Goal: Communication & Community: Participate in discussion

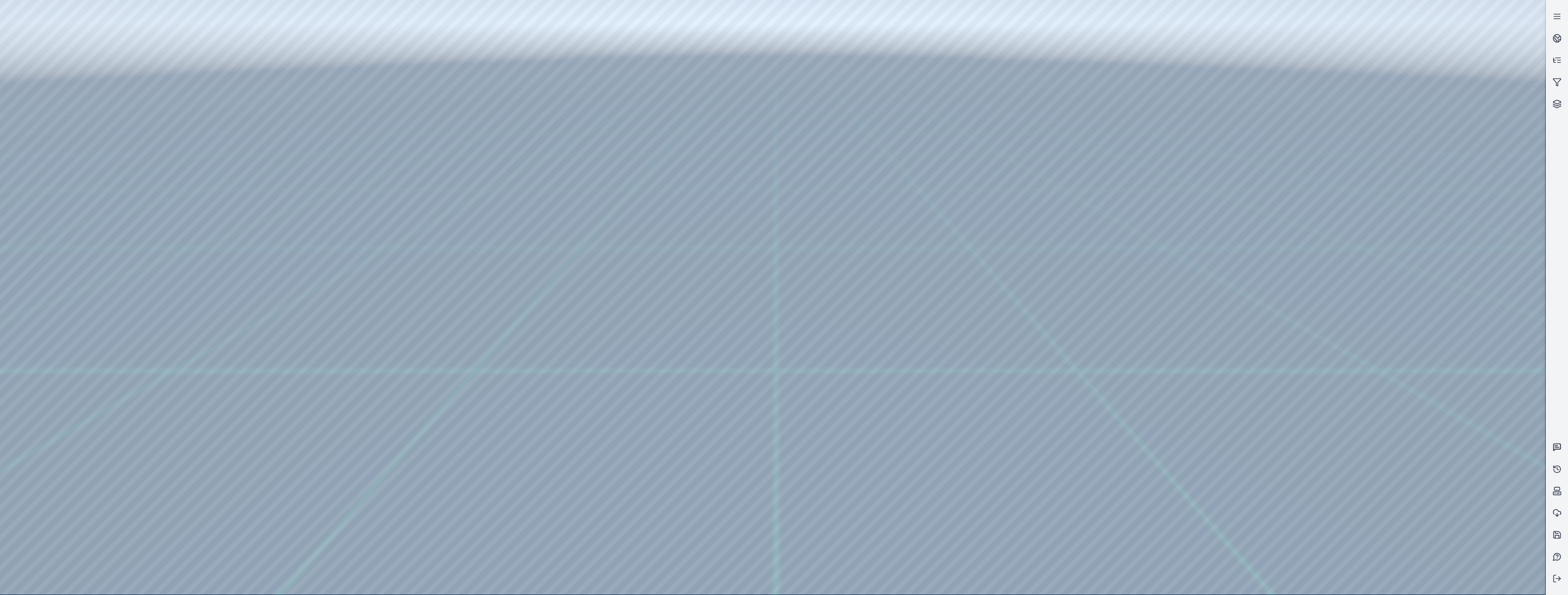
click at [1556, 446] on icon at bounding box center [1556, 446] width 2 height 0
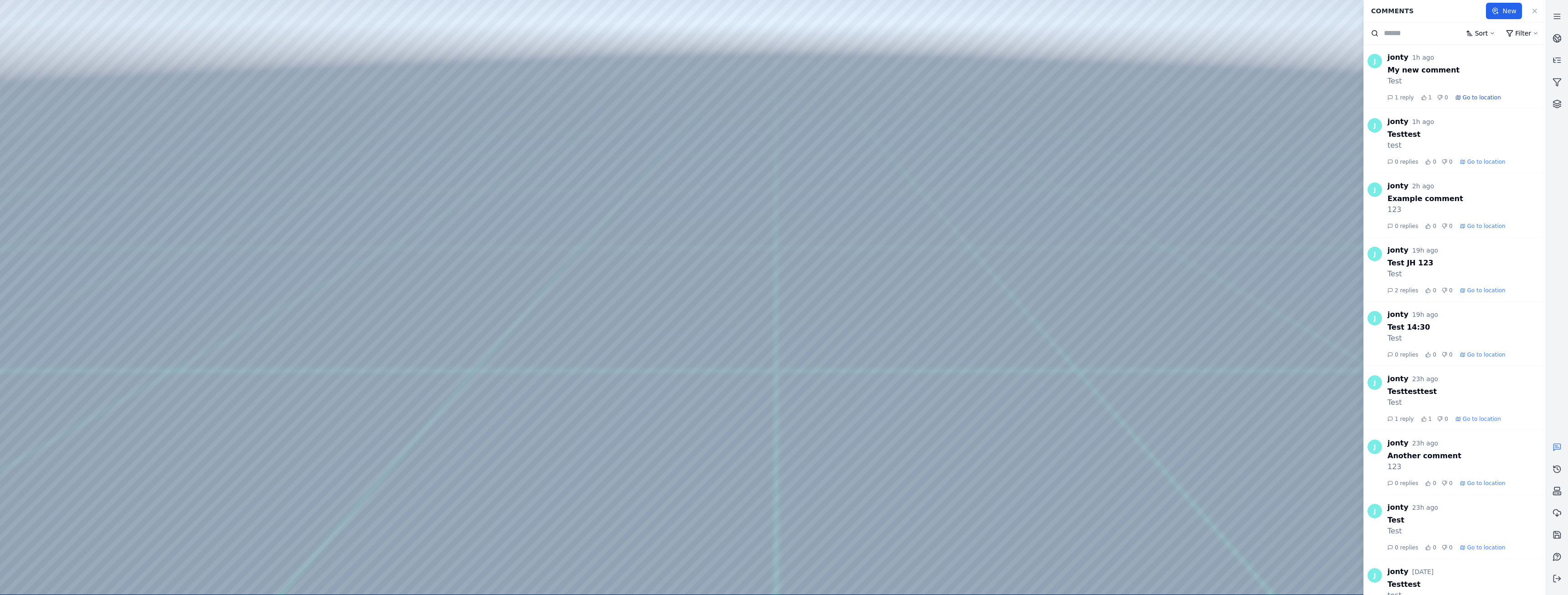
click at [1476, 99] on span "Go to location" at bounding box center [1481, 98] width 38 height 7
click at [1469, 97] on span "Go to location" at bounding box center [1481, 98] width 38 height 7
click at [1398, 99] on span "1 reply" at bounding box center [1404, 98] width 19 height 7
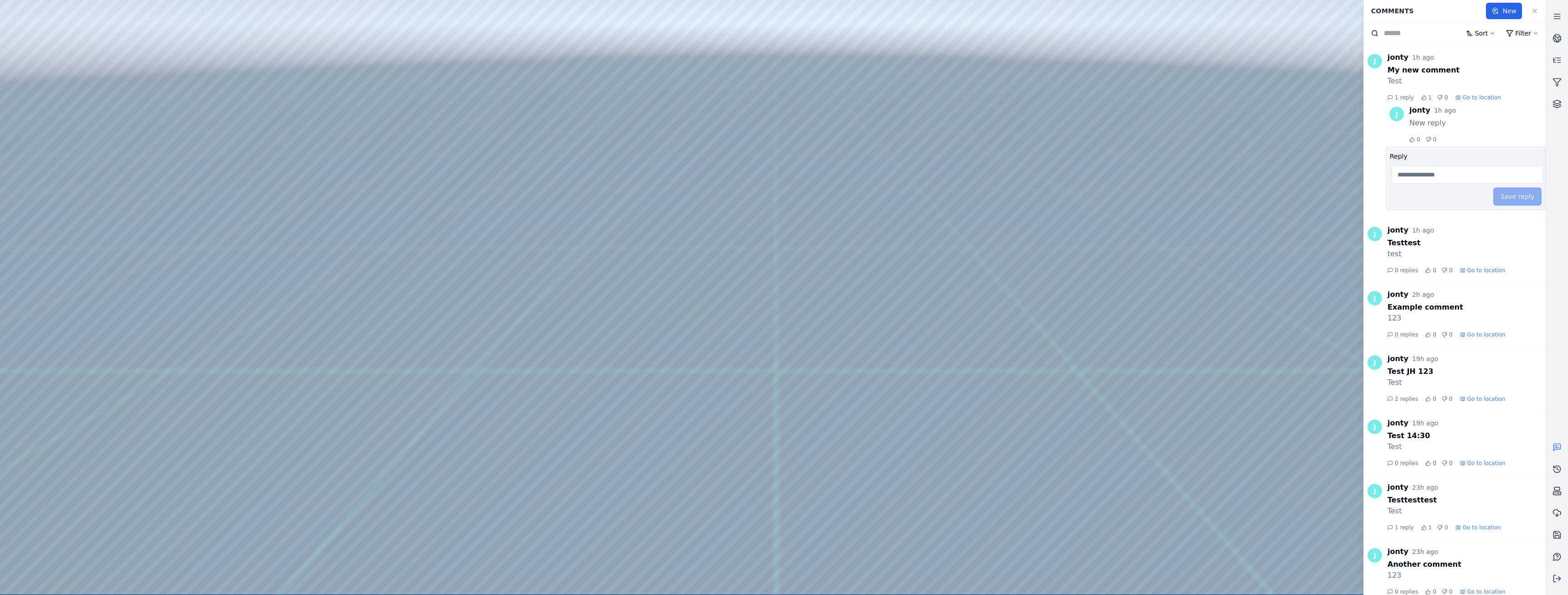
click at [1399, 99] on span "1 reply" at bounding box center [1404, 98] width 19 height 7
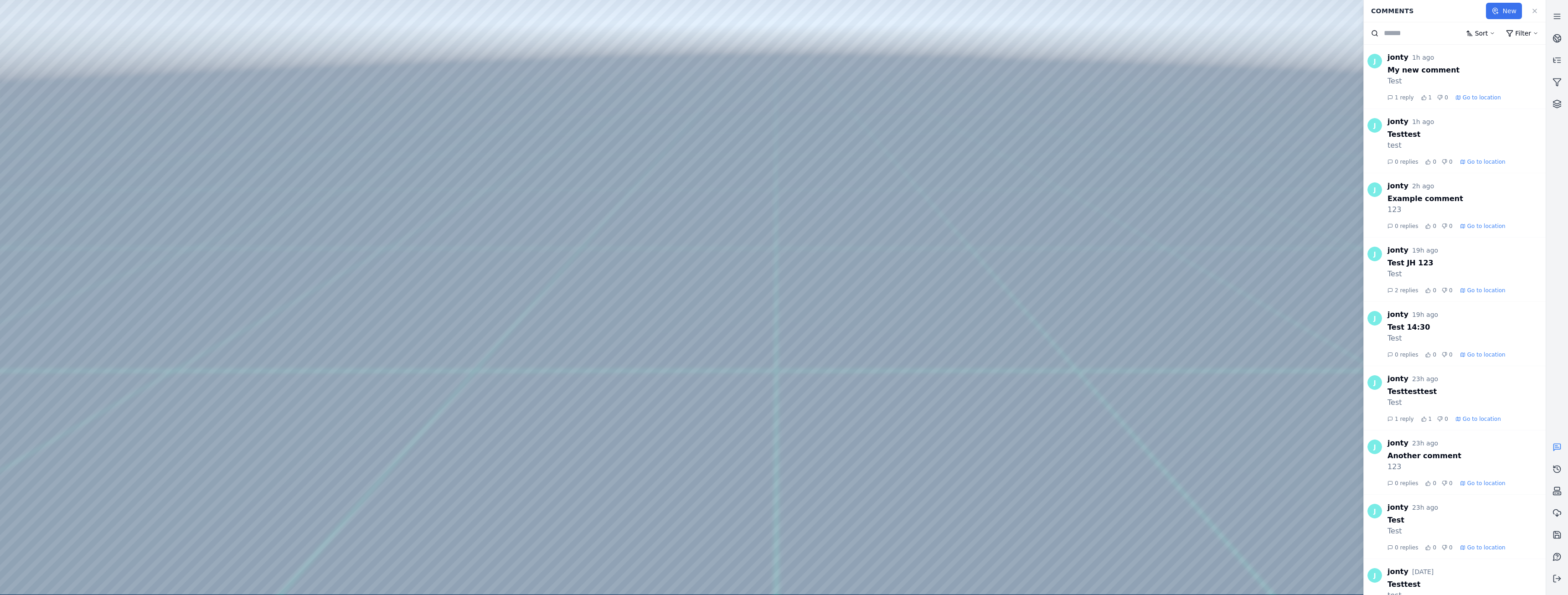
click at [1502, 10] on button "New" at bounding box center [1503, 11] width 36 height 16
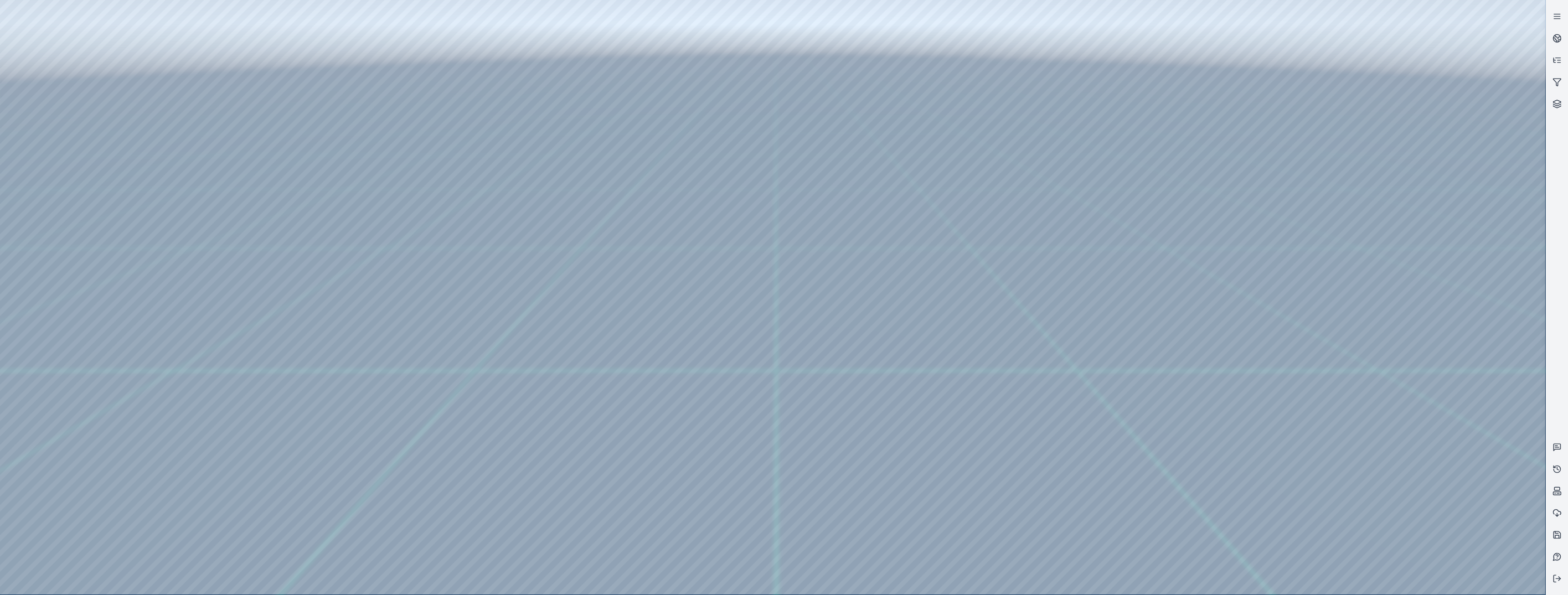
click at [919, 460] on div at bounding box center [773, 297] width 1545 height 594
click at [917, 460] on div at bounding box center [773, 297] width 1545 height 594
click at [290, 390] on div at bounding box center [773, 297] width 1545 height 594
click at [917, 459] on div at bounding box center [773, 297] width 1545 height 594
click at [847, 416] on div at bounding box center [773, 297] width 1545 height 594
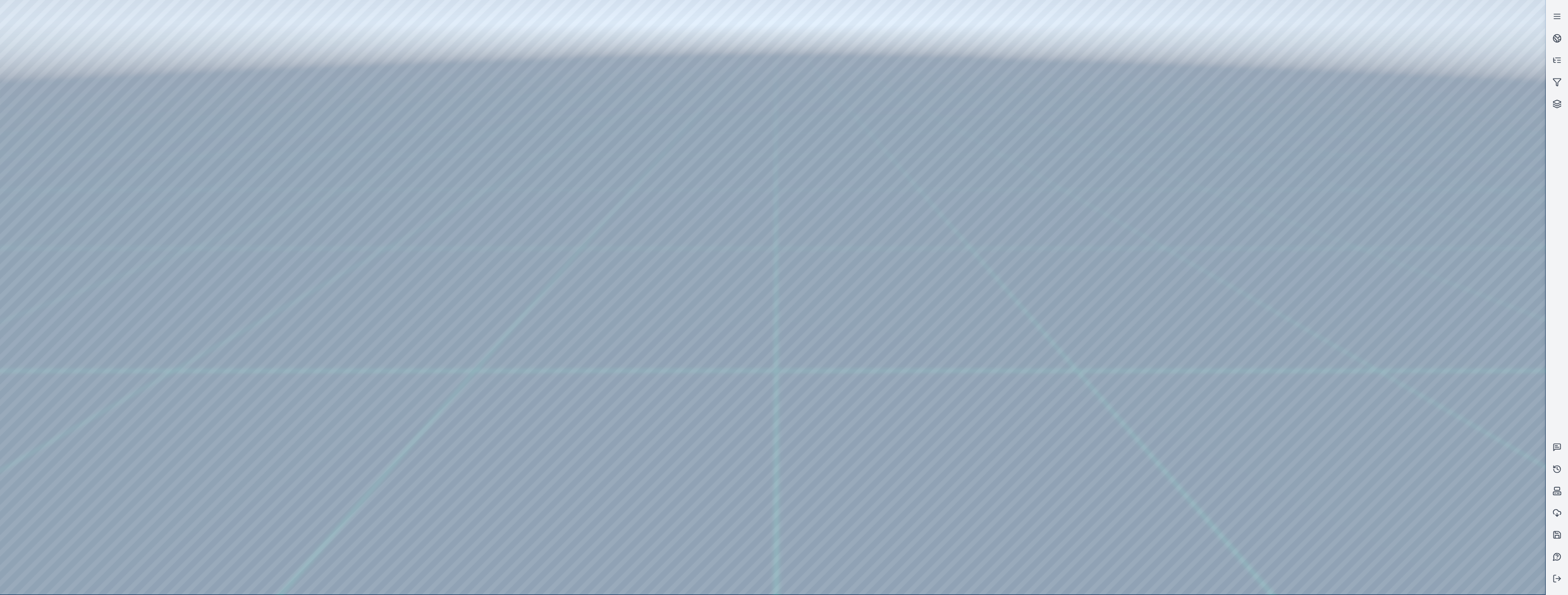
click at [842, 418] on div at bounding box center [773, 297] width 1545 height 594
